Goal: Task Accomplishment & Management: Use online tool/utility

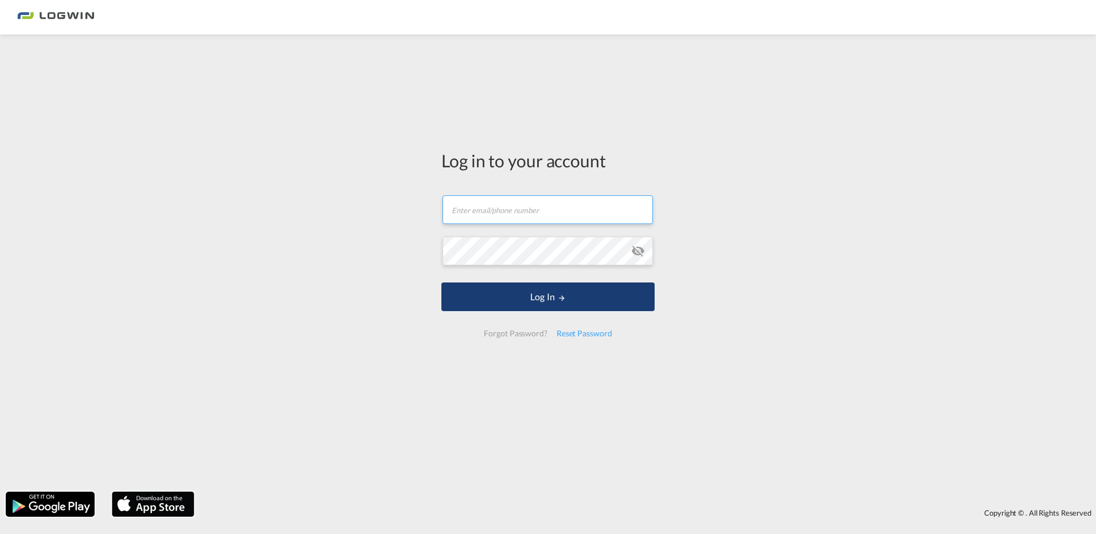
type input "[PERSON_NAME][EMAIL_ADDRESS][PERSON_NAME][DOMAIN_NAME]"
click at [495, 295] on button "Log In" at bounding box center [547, 297] width 213 height 29
